Goal: Find specific page/section: Find specific page/section

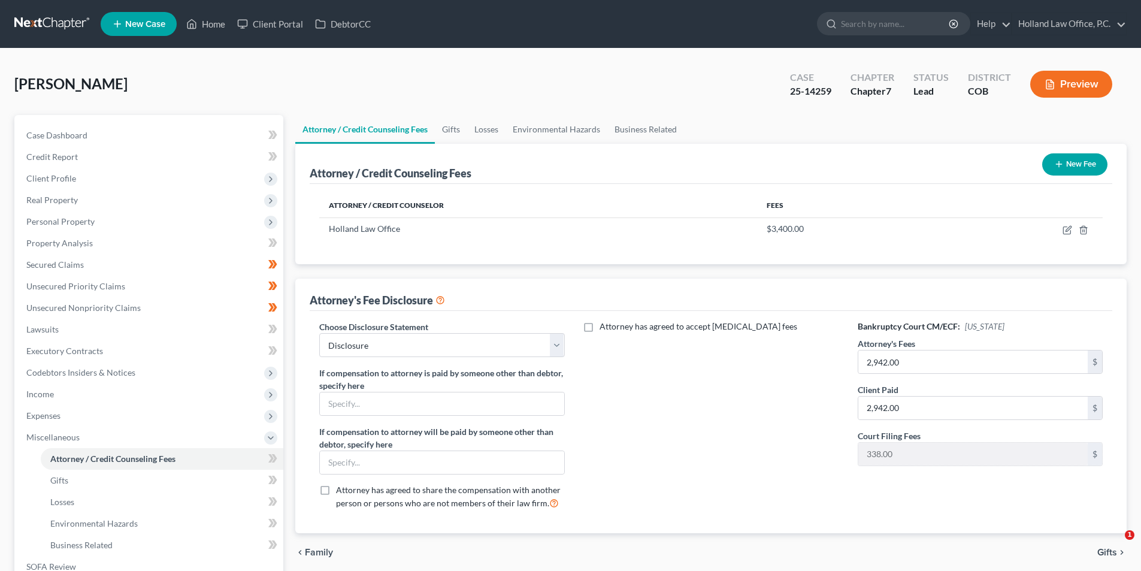
select select "0"
click at [209, 22] on link "Home" at bounding box center [205, 24] width 51 height 22
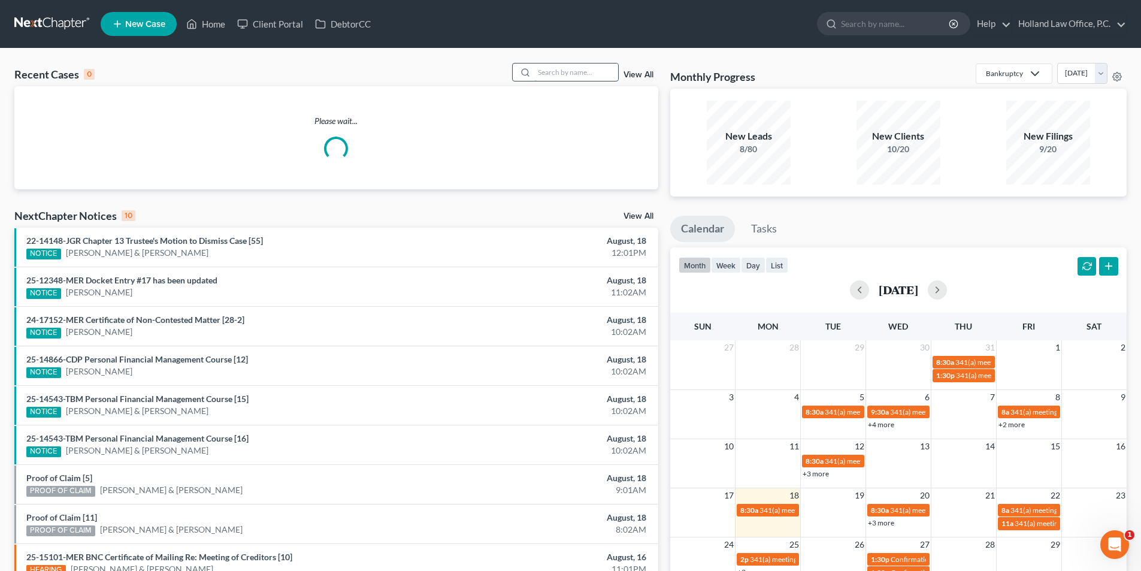
click at [558, 72] on input "search" at bounding box center [576, 71] width 84 height 17
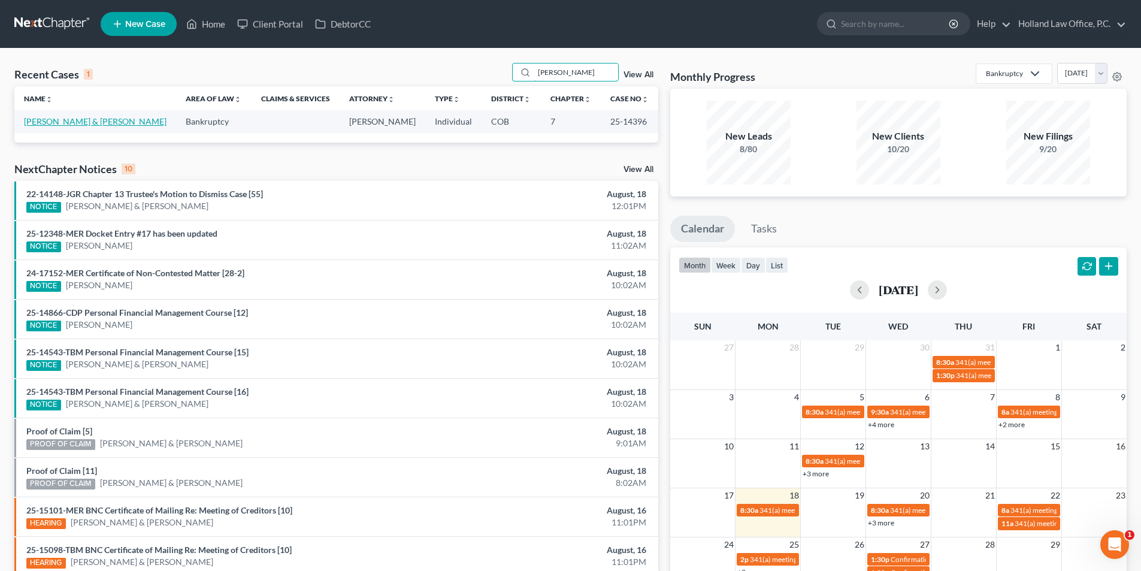
type input "[PERSON_NAME]"
click at [98, 126] on link "[PERSON_NAME] & [PERSON_NAME]" at bounding box center [95, 121] width 143 height 10
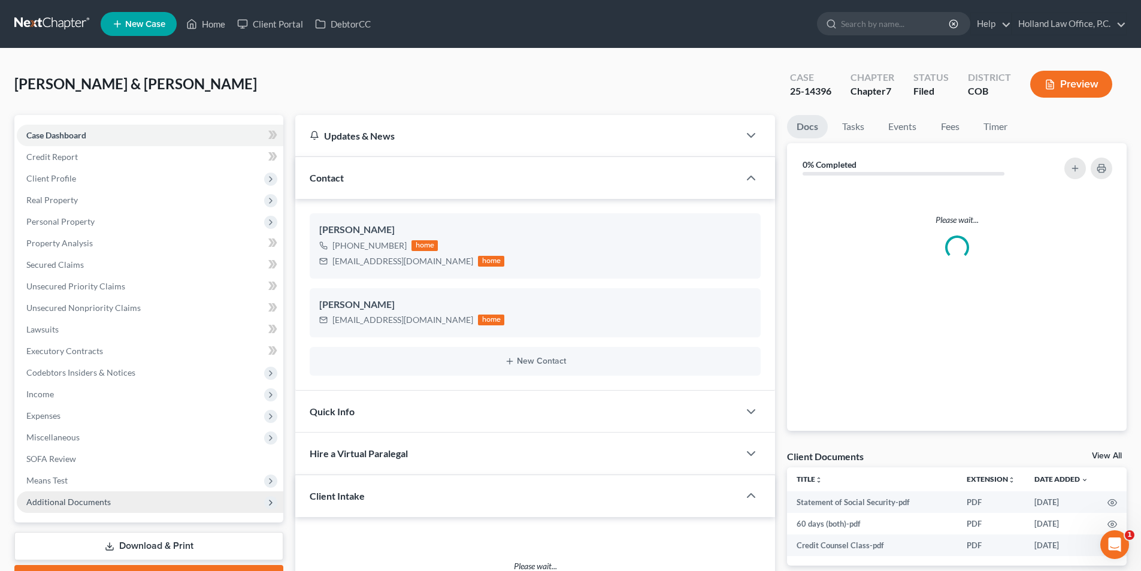
click at [106, 497] on span "Additional Documents" at bounding box center [68, 501] width 84 height 10
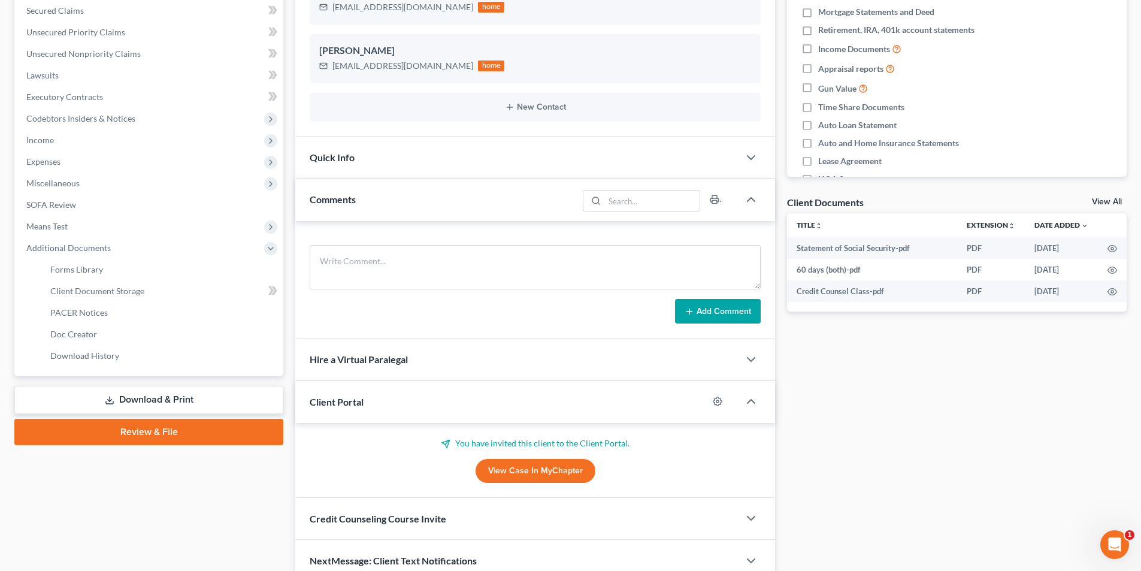
scroll to position [310, 0]
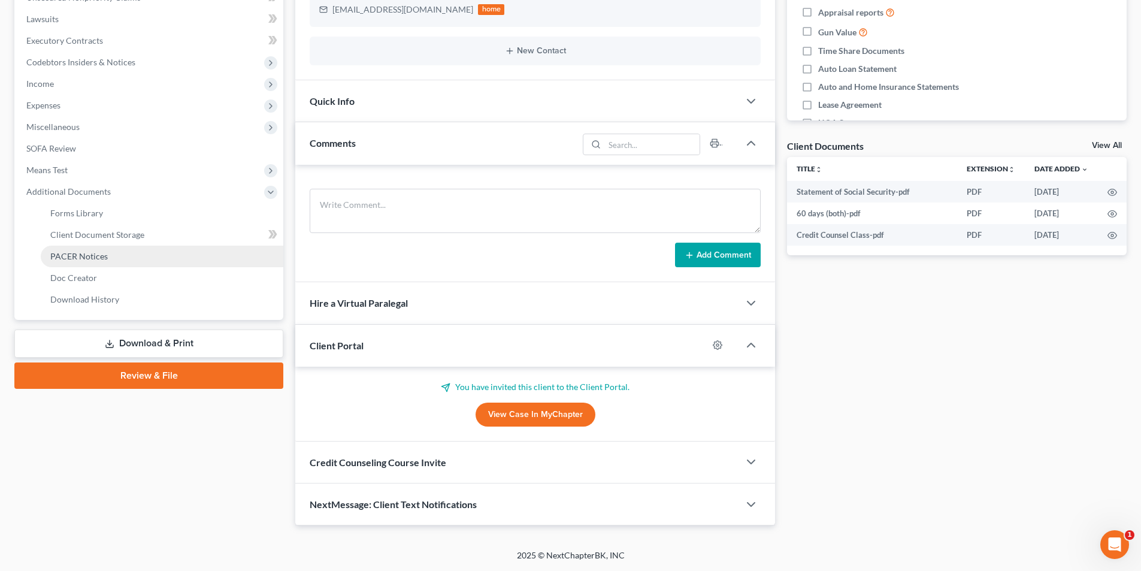
click at [113, 254] on link "PACER Notices" at bounding box center [162, 257] width 243 height 22
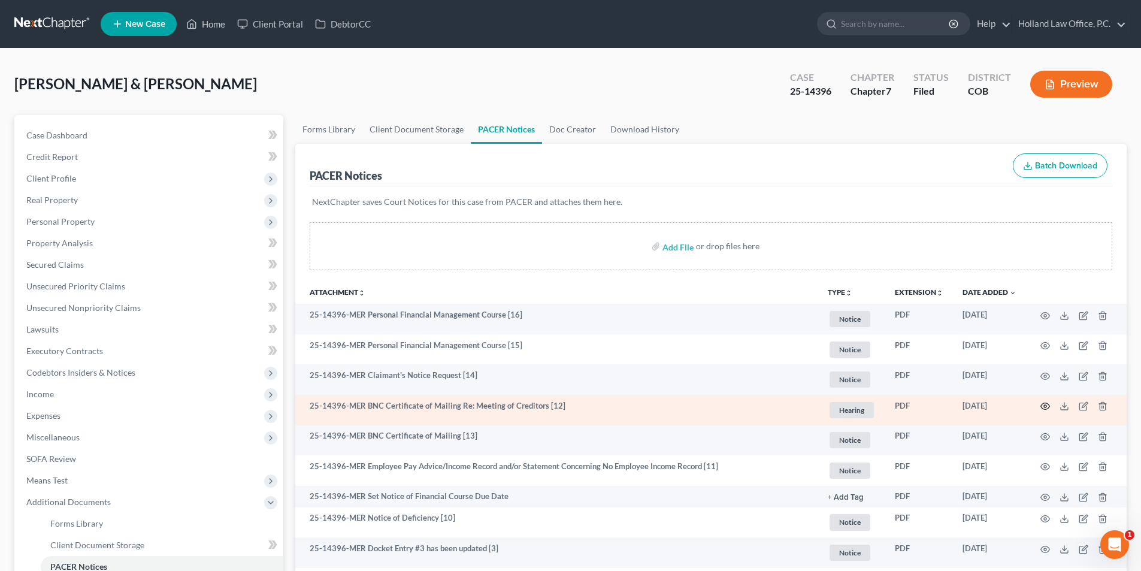
click at [1045, 406] on icon "button" at bounding box center [1045, 406] width 10 height 10
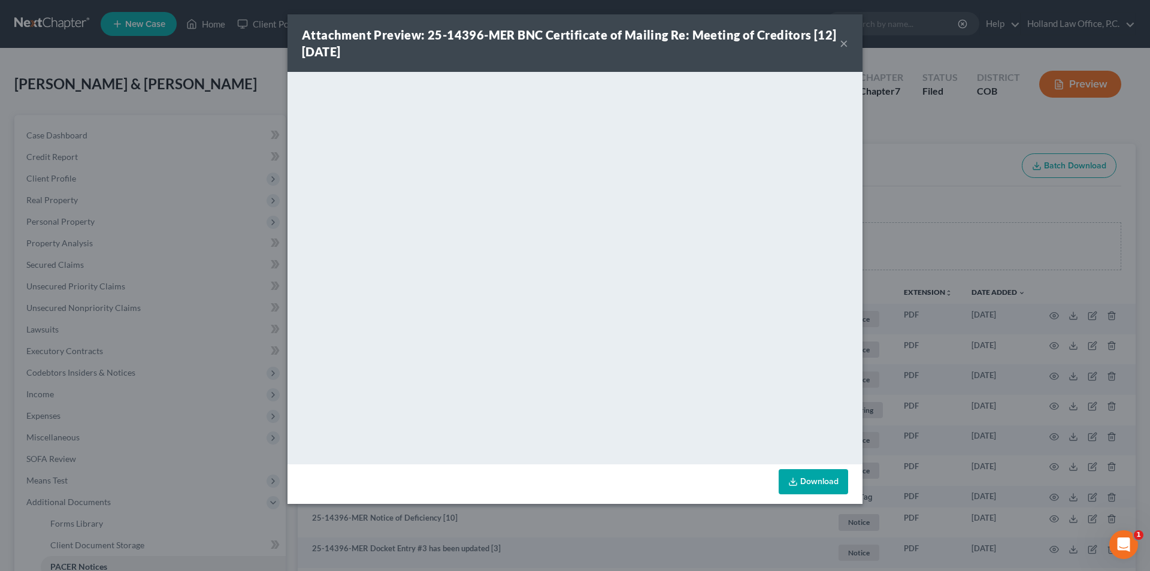
click at [843, 47] on button "×" at bounding box center [844, 43] width 8 height 14
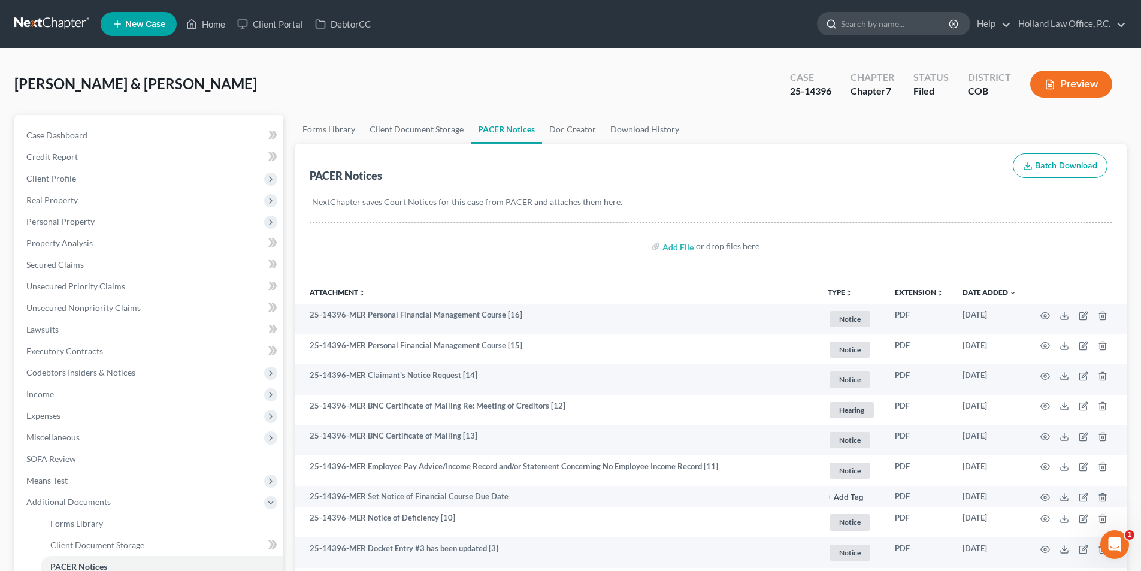
click at [841, 23] on input "search" at bounding box center [896, 24] width 110 height 22
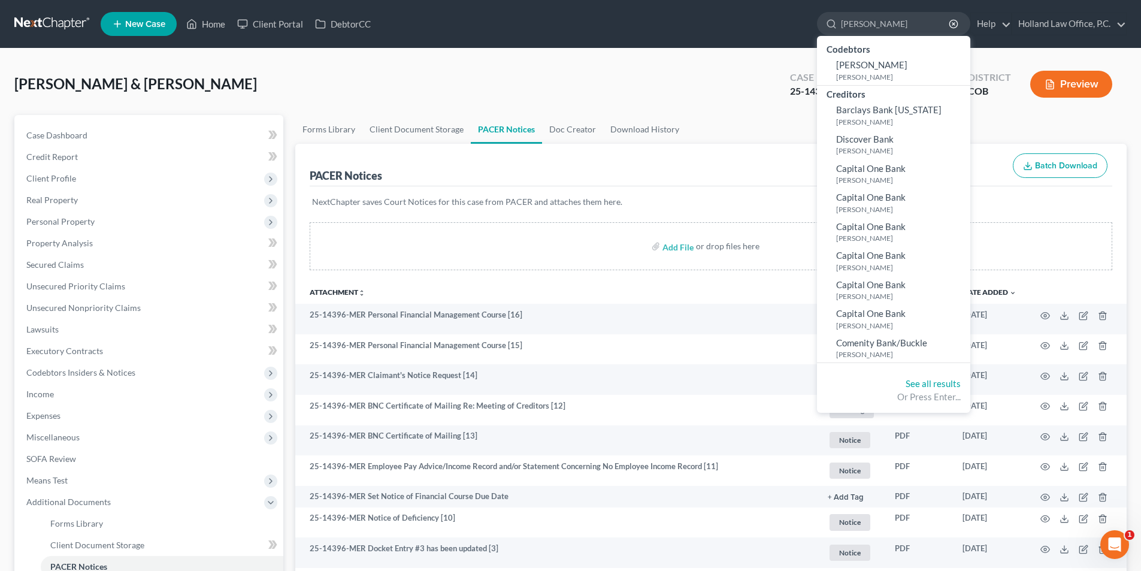
type input "[PERSON_NAME]"
click at [620, 19] on ul "New Case Home Client Portal DebtorCC [PERSON_NAME] - No Result - Codebtors [PER…" at bounding box center [614, 23] width 1026 height 31
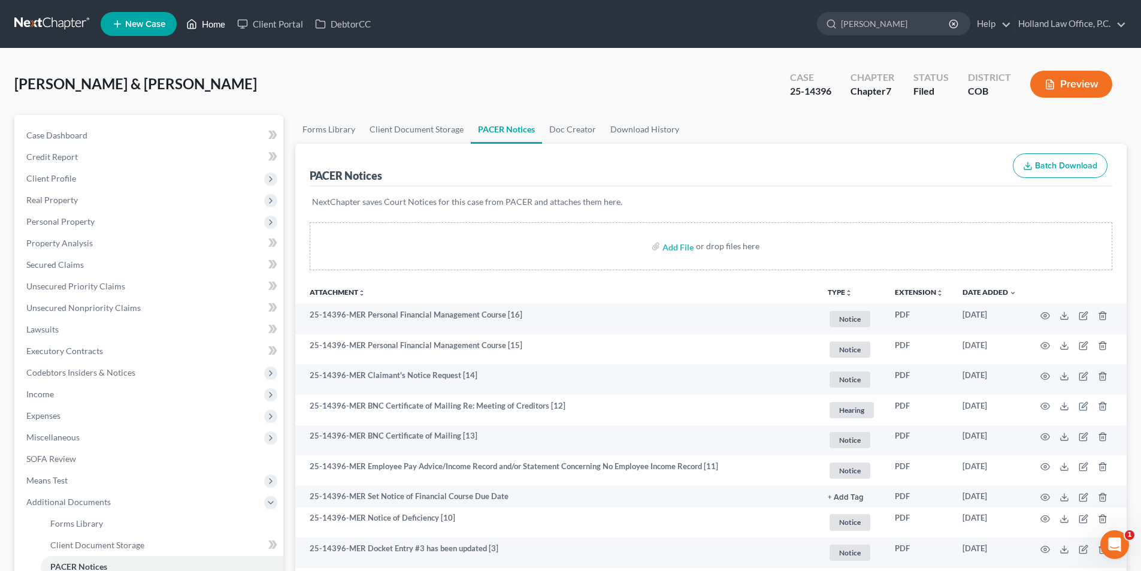
drag, startPoint x: 211, startPoint y: 23, endPoint x: 247, endPoint y: 37, distance: 38.5
click at [210, 25] on link "Home" at bounding box center [205, 24] width 51 height 22
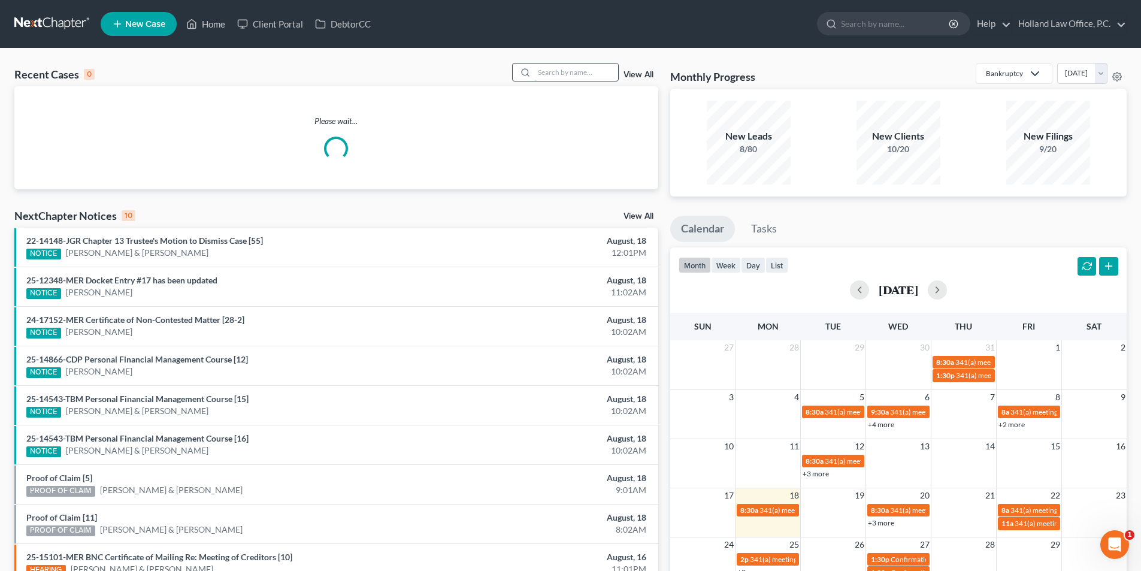
click at [566, 74] on input "search" at bounding box center [576, 71] width 84 height 17
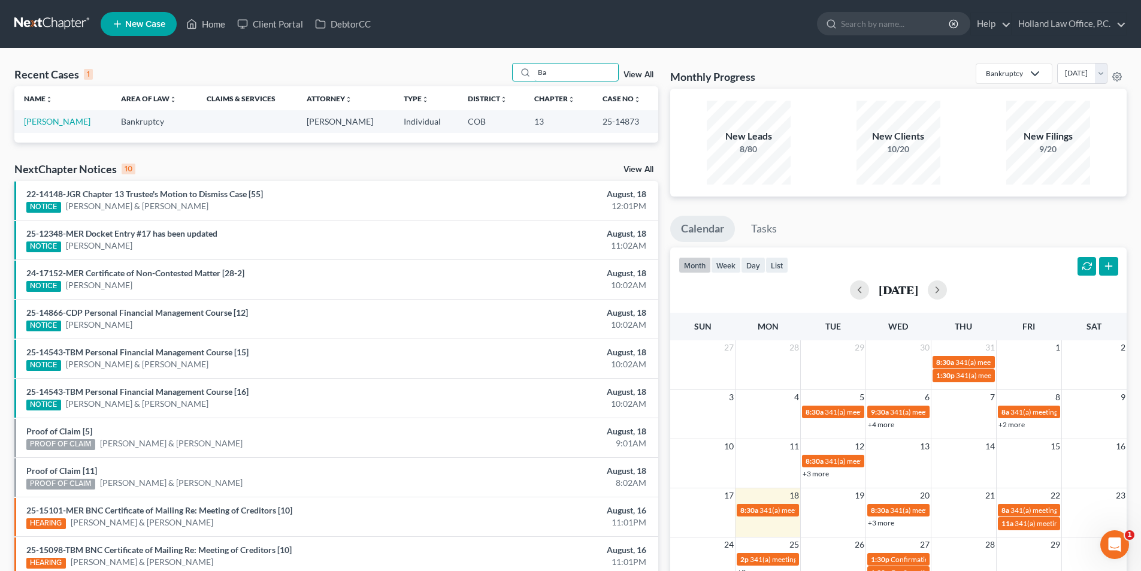
type input "B"
click at [586, 72] on input "[PERSON_NAME]" at bounding box center [576, 71] width 84 height 17
drag, startPoint x: 586, startPoint y: 72, endPoint x: 535, endPoint y: 77, distance: 50.5
click at [535, 77] on input "[PERSON_NAME]" at bounding box center [576, 71] width 84 height 17
type input "V"
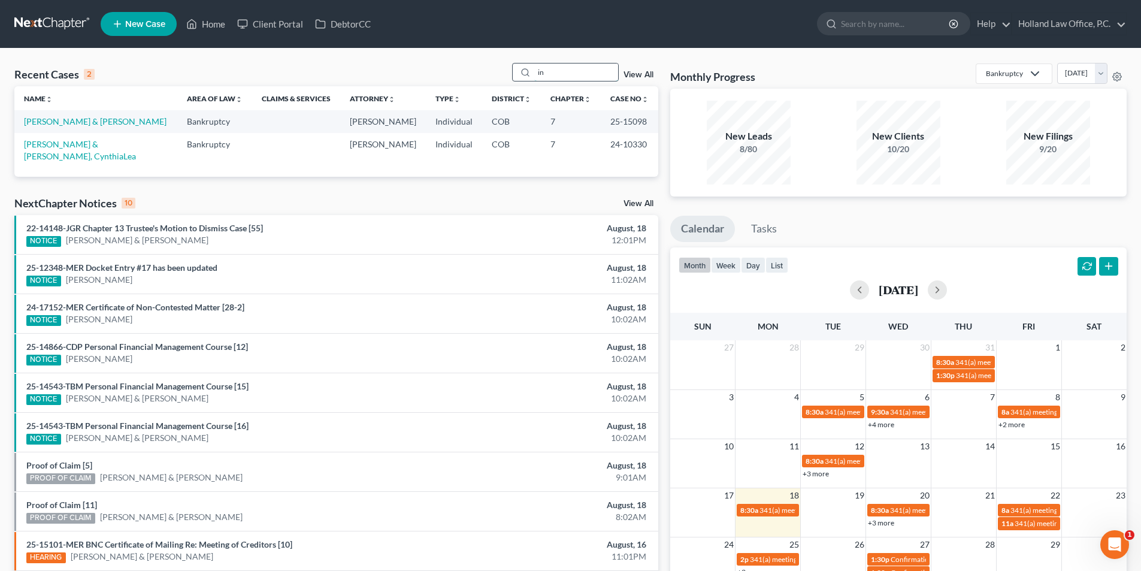
type input "i"
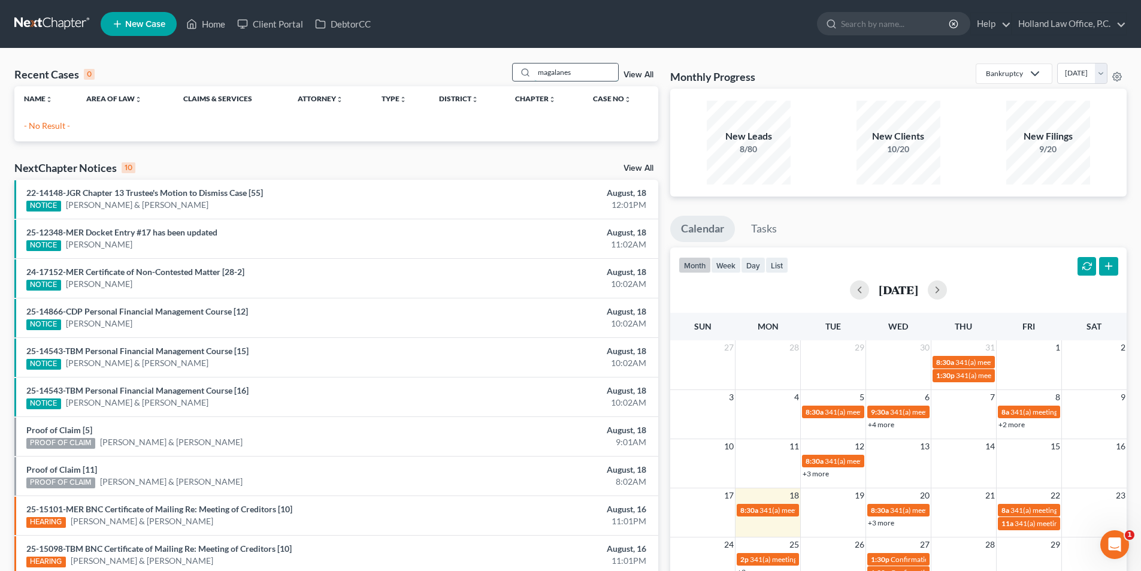
click at [558, 75] on input "magalanes" at bounding box center [576, 71] width 84 height 17
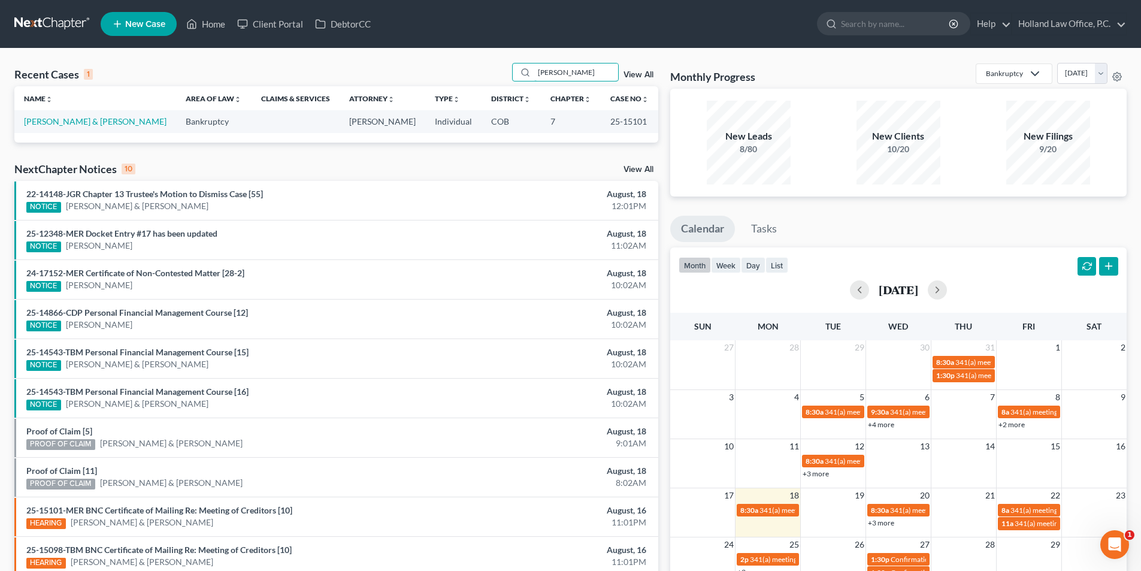
type input "[PERSON_NAME]"
